Goal: Task Accomplishment & Management: Manage account settings

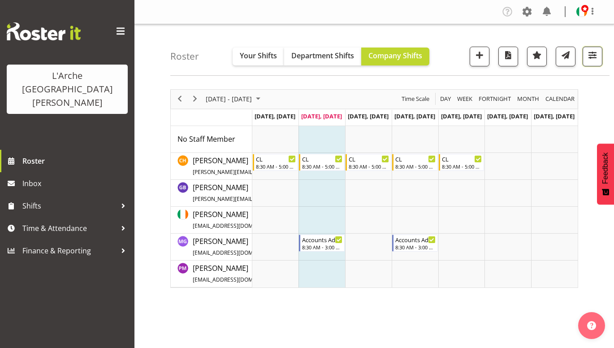
click at [592, 57] on span "button" at bounding box center [593, 55] width 12 height 12
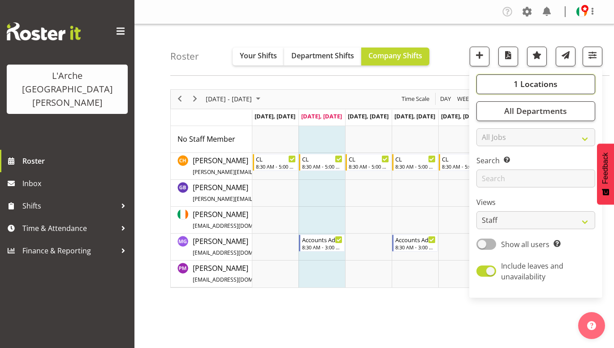
click at [572, 83] on button "1 Locations" at bounding box center [536, 84] width 119 height 20
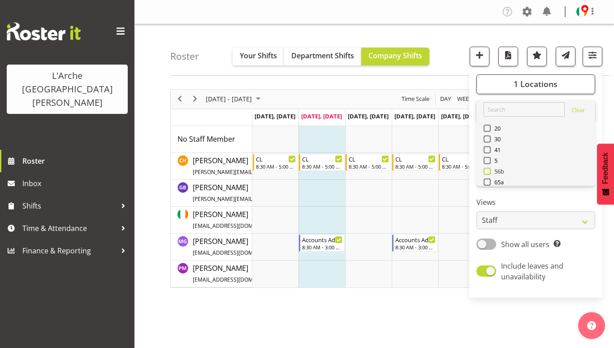
click at [488, 171] on span at bounding box center [487, 171] width 7 height 7
click at [488, 171] on input "56b" at bounding box center [487, 171] width 6 height 6
checkbox input "true"
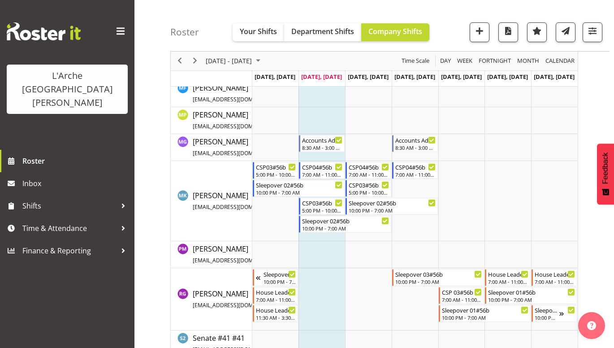
scroll to position [385, 0]
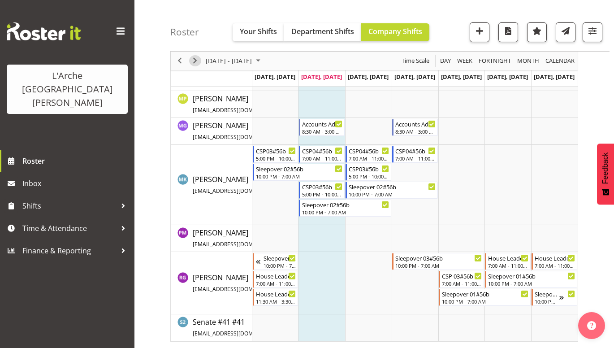
click at [196, 61] on span "Next" at bounding box center [195, 61] width 11 height 11
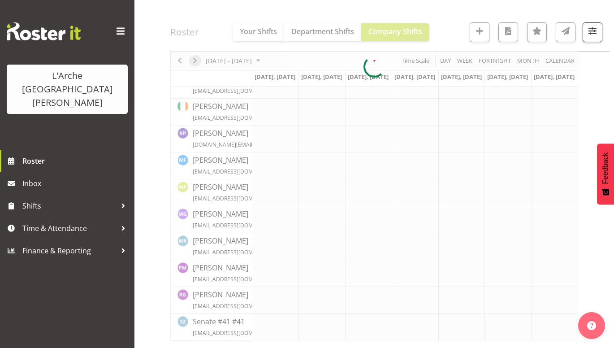
scroll to position [296, 0]
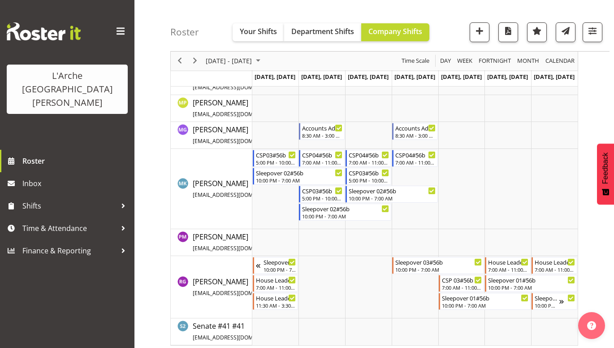
scroll to position [385, 0]
